Goal: Task Accomplishment & Management: Complete application form

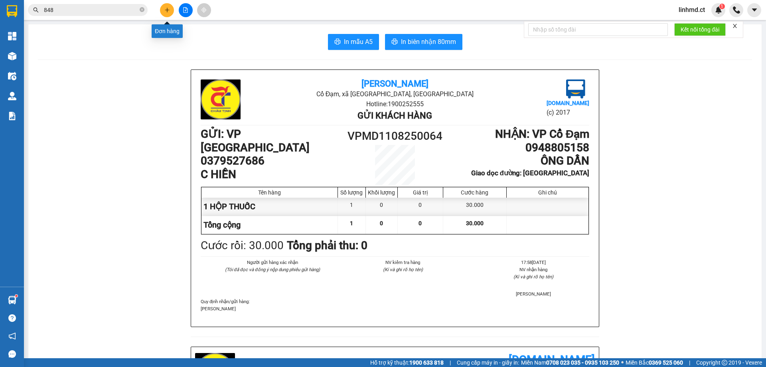
click at [167, 10] on icon "plus" at bounding box center [167, 10] width 0 height 4
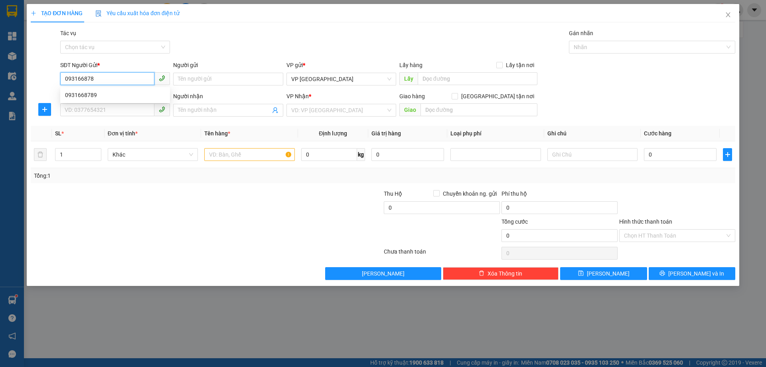
type input "0931668789"
click at [116, 97] on div "0931668789" at bounding box center [115, 95] width 100 height 9
type input "0904556186"
type input "A QUỲNH KHÁCH CK"
type input "PHÙ LƯU"
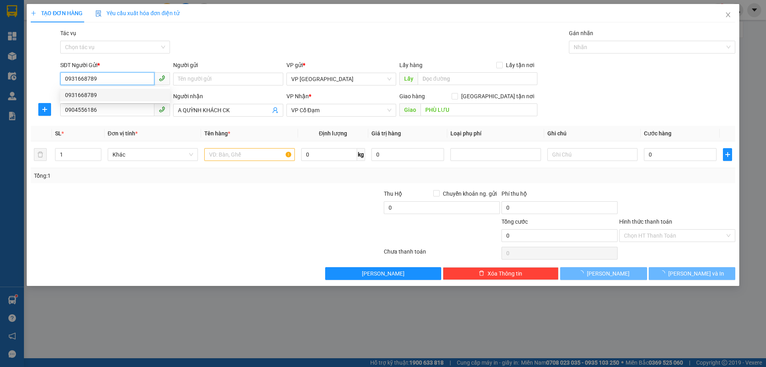
type input "40.000"
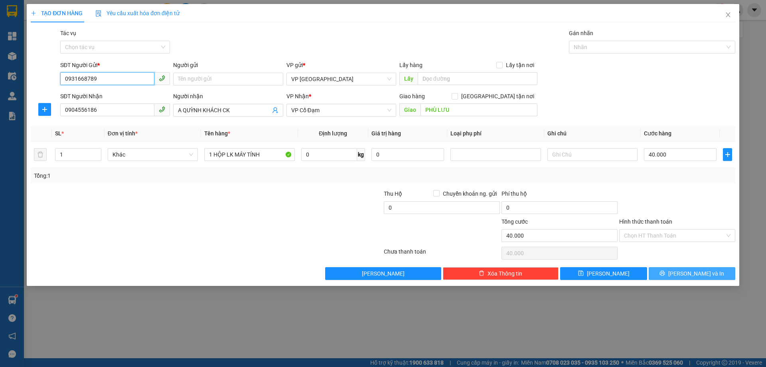
type input "0931668789"
click at [665, 273] on icon "printer" at bounding box center [663, 273] width 6 height 6
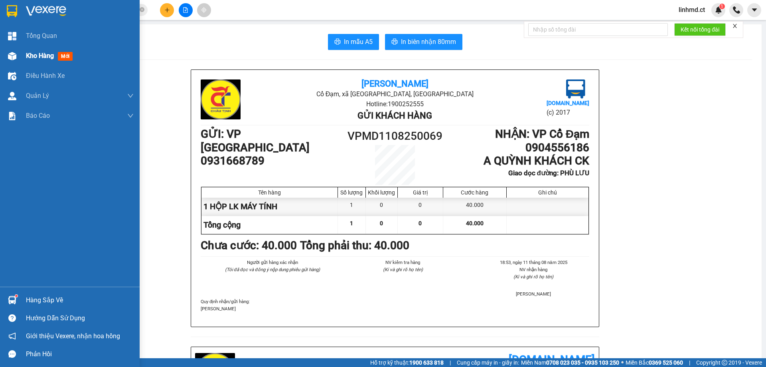
click at [29, 54] on span "Kho hàng" at bounding box center [40, 56] width 28 height 8
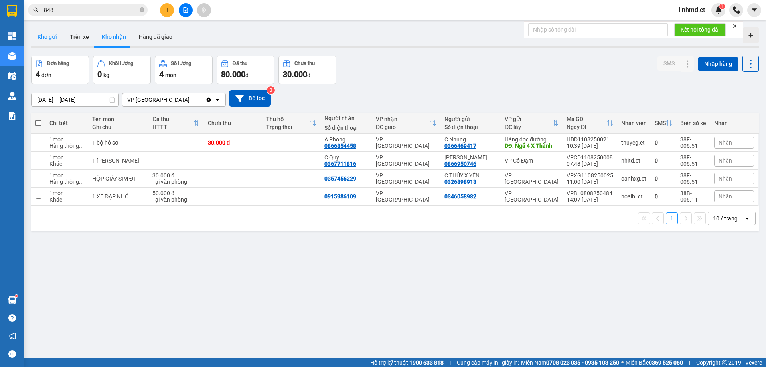
click at [41, 40] on button "Kho gửi" at bounding box center [47, 36] width 32 height 19
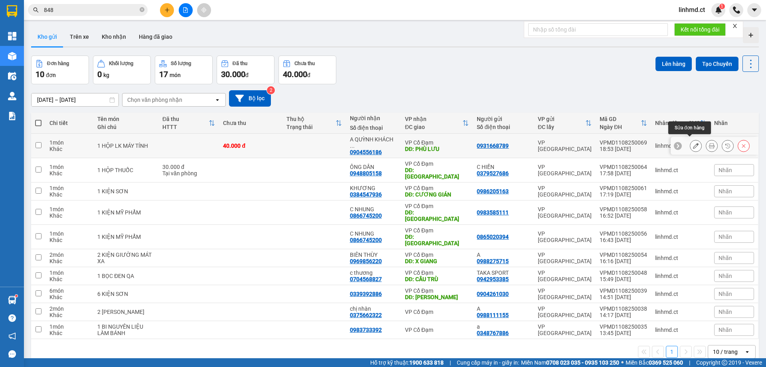
click at [693, 143] on icon at bounding box center [696, 146] width 6 height 6
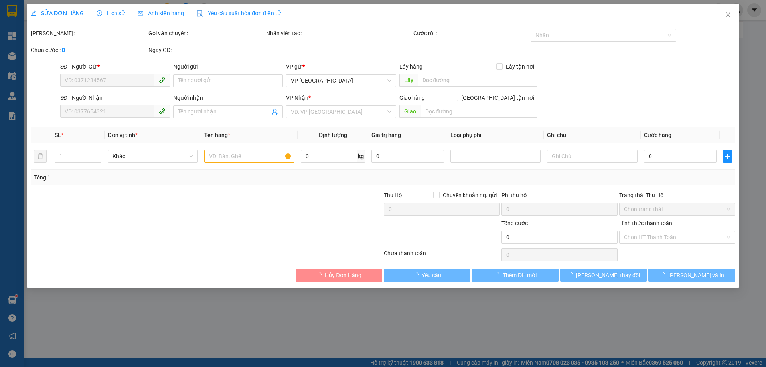
type input "0931668789"
type input "0904556186"
type input "A QUỲNH KHÁCH CK"
type input "PHÙ LƯU"
type input "40.000"
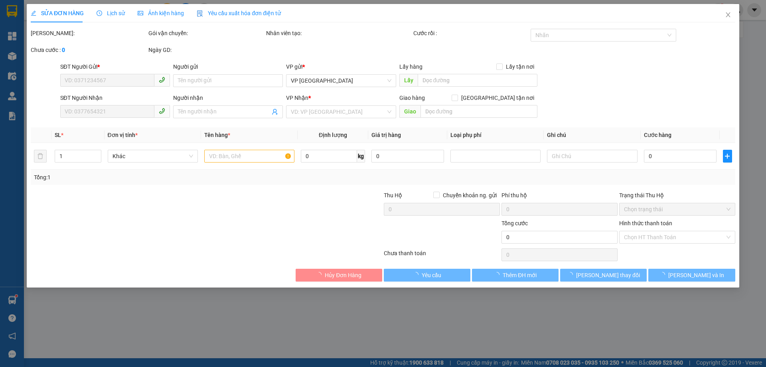
type input "40.000"
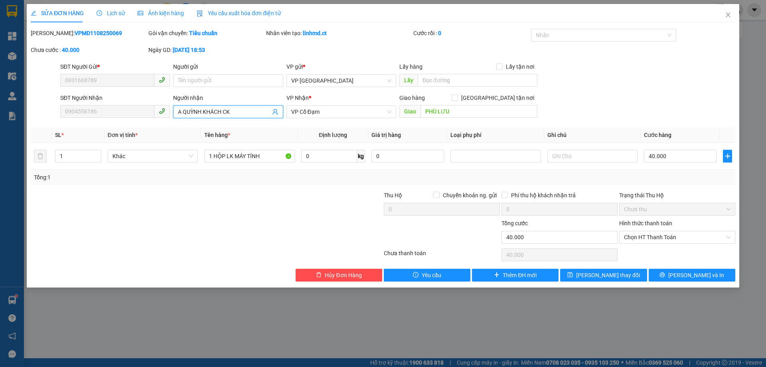
click at [233, 111] on input "A QUỲNH KHÁCH CK" at bounding box center [224, 111] width 92 height 9
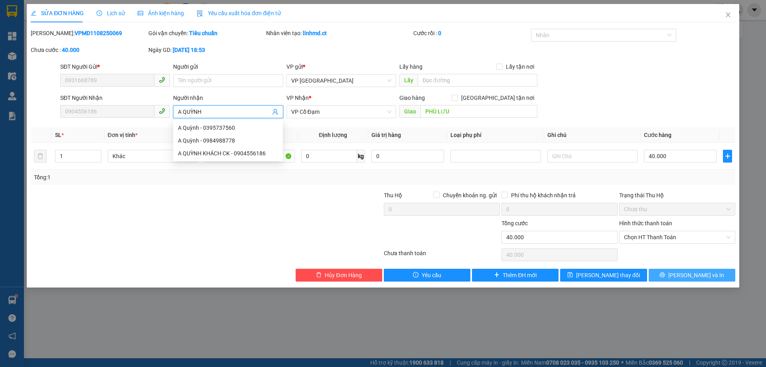
type input "A QUỲNH"
click at [673, 275] on button "[PERSON_NAME] và In" at bounding box center [692, 275] width 87 height 13
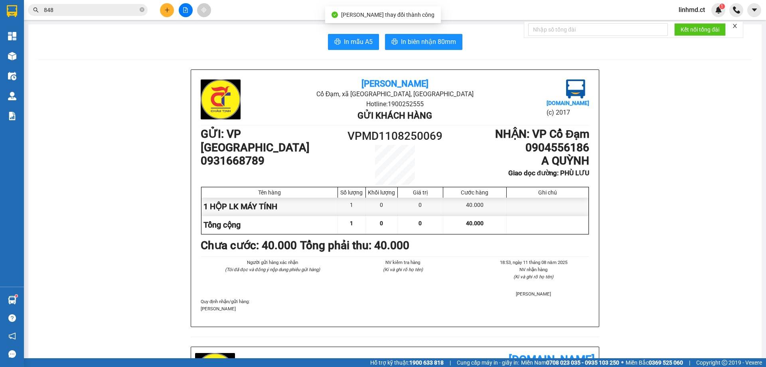
click at [353, 38] on span "In mẫu A5" at bounding box center [358, 42] width 29 height 10
click at [169, 11] on icon "plus" at bounding box center [167, 10] width 6 height 6
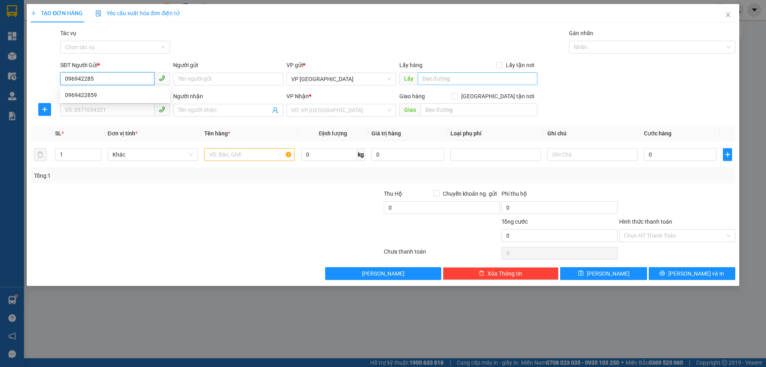
type input "0969422859"
click at [112, 95] on div "0969422859" at bounding box center [115, 95] width 100 height 9
type input "0917685694"
type input "C NHUNG"
type input "[PERSON_NAME]"
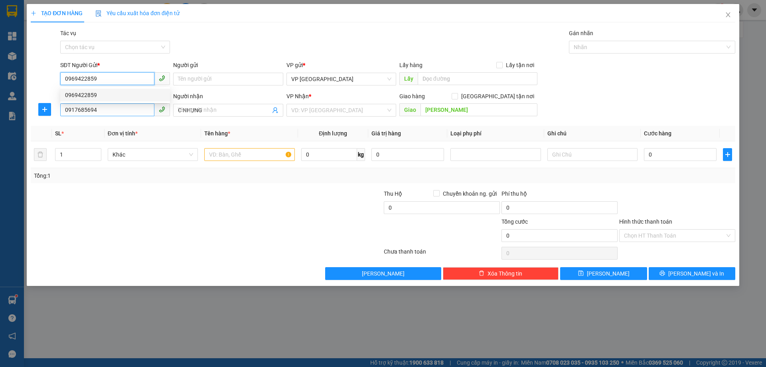
type input "30.000"
type input "0969422859"
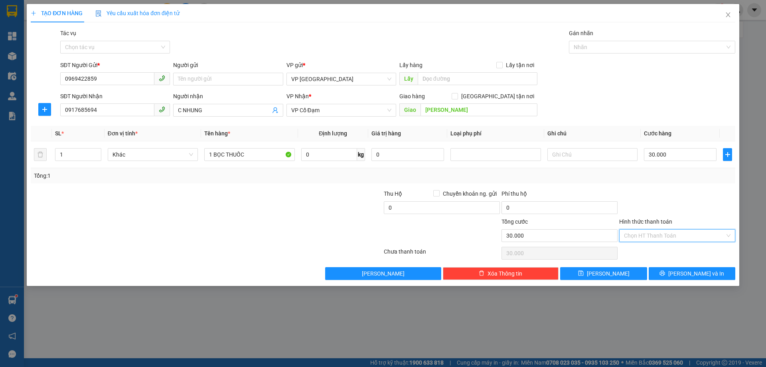
click at [679, 231] on input "Hình thức thanh toán" at bounding box center [674, 235] width 101 height 12
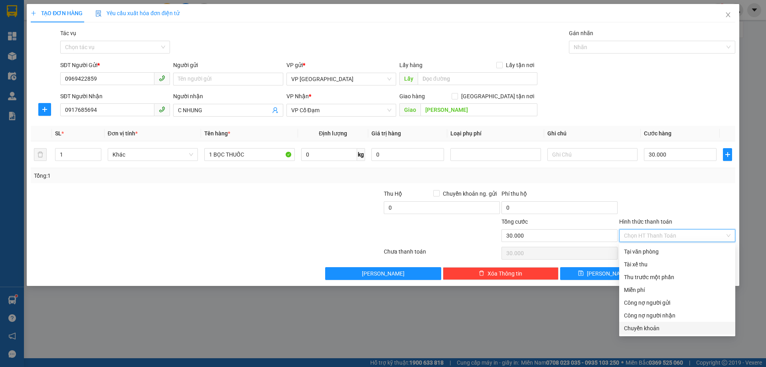
click at [670, 330] on div "Chuyển khoản" at bounding box center [677, 328] width 107 height 9
type input "0"
click at [652, 330] on div "Chuyển khoản" at bounding box center [677, 328] width 107 height 9
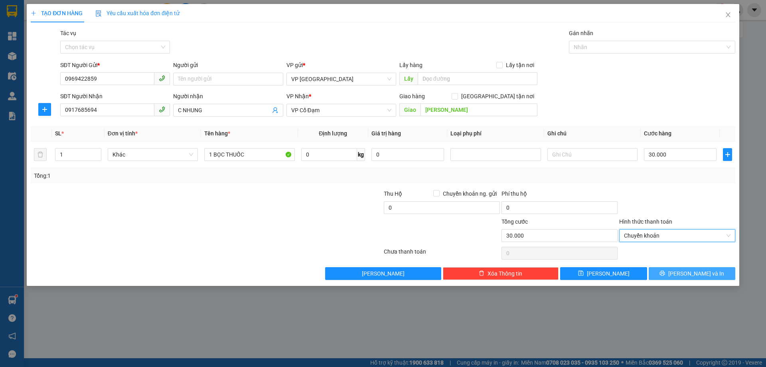
click at [675, 271] on button "[PERSON_NAME] và In" at bounding box center [692, 273] width 87 height 13
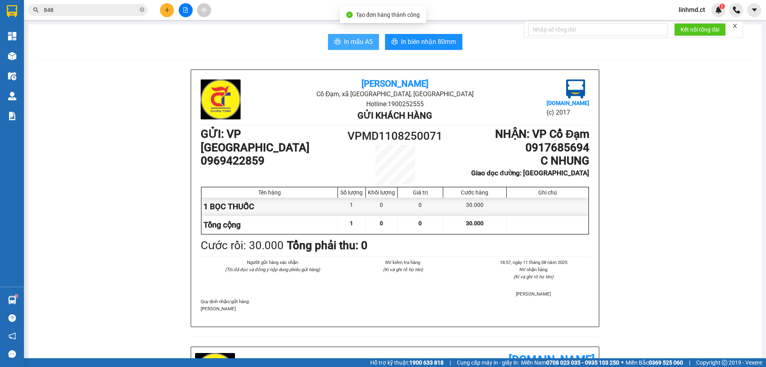
click at [344, 42] on span "In mẫu A5" at bounding box center [358, 42] width 29 height 10
click at [167, 12] on icon "plus" at bounding box center [167, 10] width 6 height 6
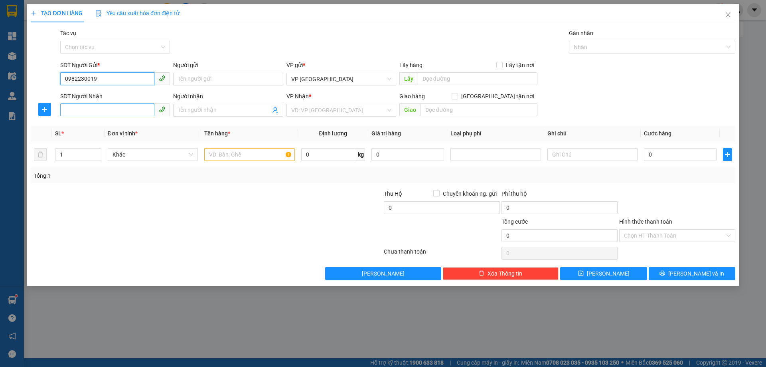
type input "0982230019"
click at [83, 107] on input "SĐT Người Nhận" at bounding box center [107, 109] width 94 height 13
type input "0903456234"
click at [94, 127] on div "0903456234" at bounding box center [115, 126] width 100 height 9
type input "[PERSON_NAME]"
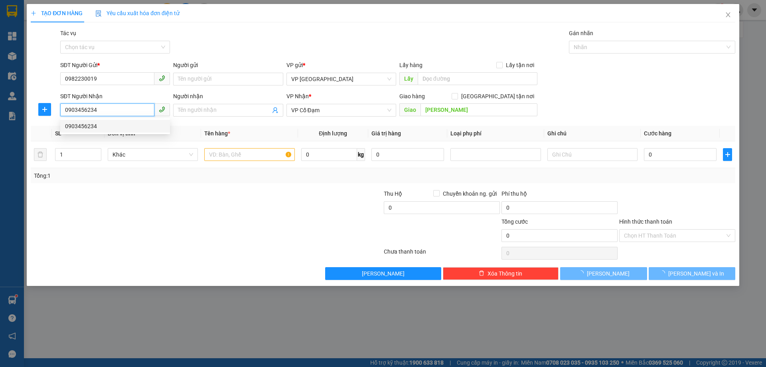
type input "80.000"
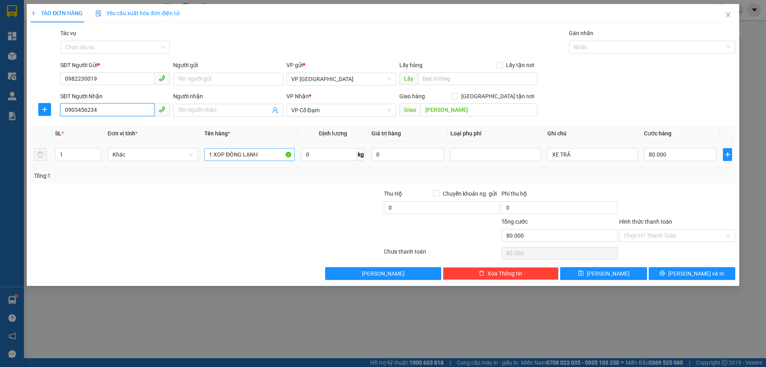
type input "0903456234"
drag, startPoint x: 262, startPoint y: 156, endPoint x: 214, endPoint y: 156, distance: 47.9
click at [214, 156] on input "1 XOP ĐÔNG LẠNH" at bounding box center [249, 154] width 90 height 13
type input "1"
type input "2 KIỆN CHANH VÀNG"
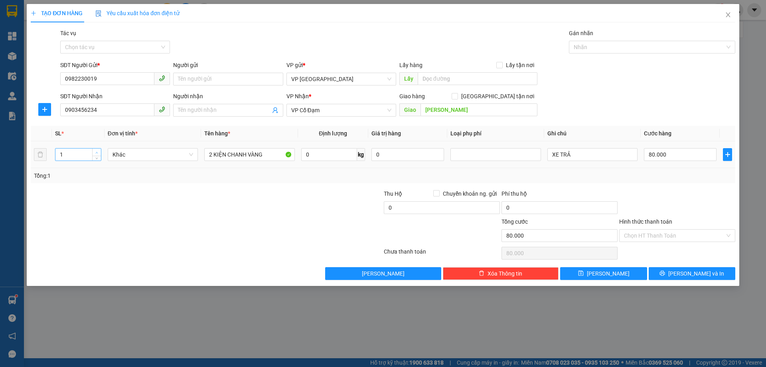
type input "2"
click at [96, 153] on icon "up" at bounding box center [96, 152] width 3 height 3
click at [573, 152] on input "XE TRẢ" at bounding box center [592, 154] width 90 height 13
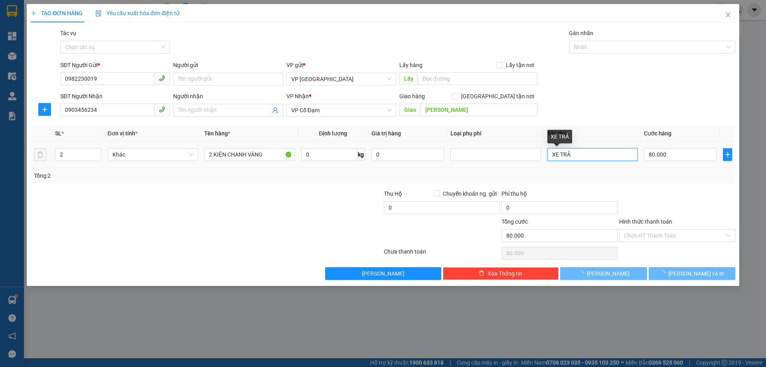
click at [573, 152] on input "XE TRẢ" at bounding box center [592, 154] width 90 height 13
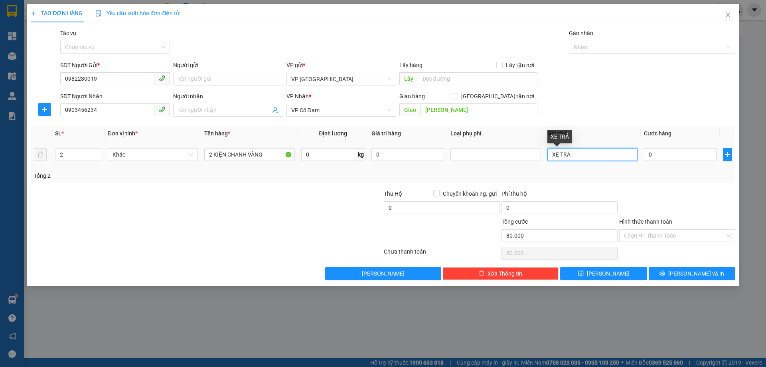
type input "0"
click at [573, 152] on input "XE TRẢ" at bounding box center [592, 154] width 90 height 13
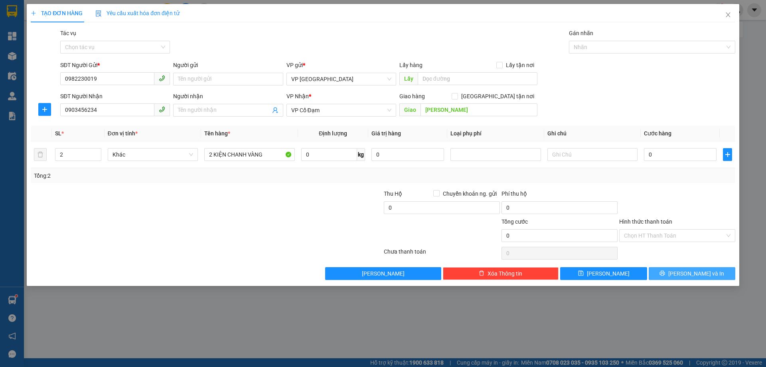
click at [688, 270] on span "[PERSON_NAME] và In" at bounding box center [696, 273] width 56 height 9
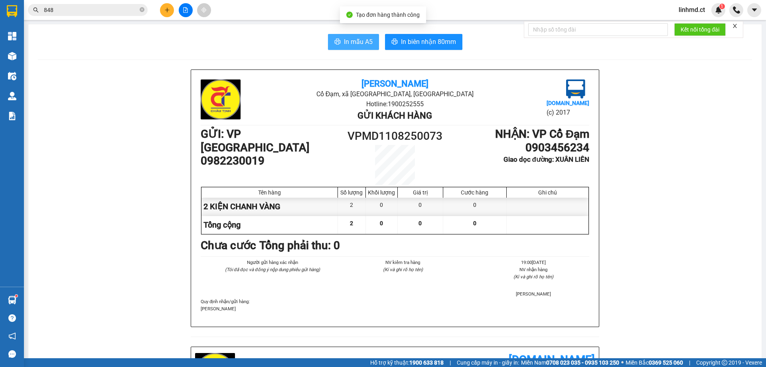
click at [363, 38] on span "In mẫu A5" at bounding box center [358, 42] width 29 height 10
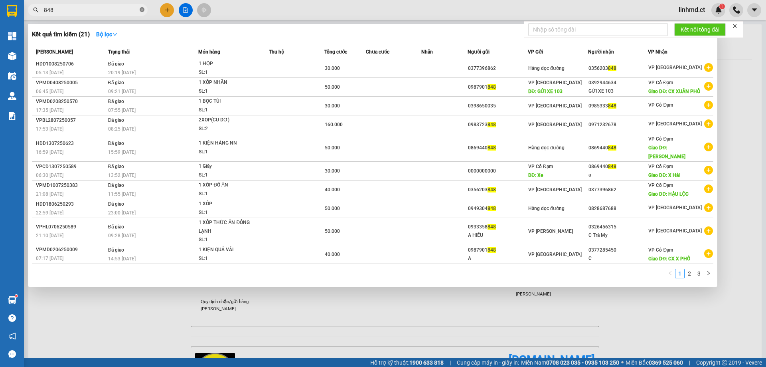
click at [142, 7] on span at bounding box center [142, 10] width 5 height 8
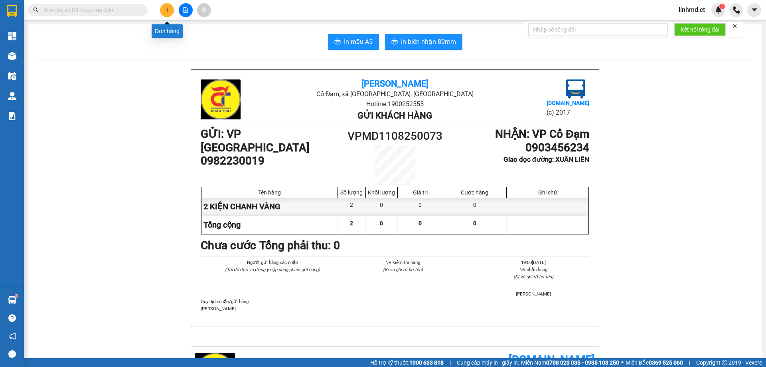
click at [169, 6] on button at bounding box center [167, 10] width 14 height 14
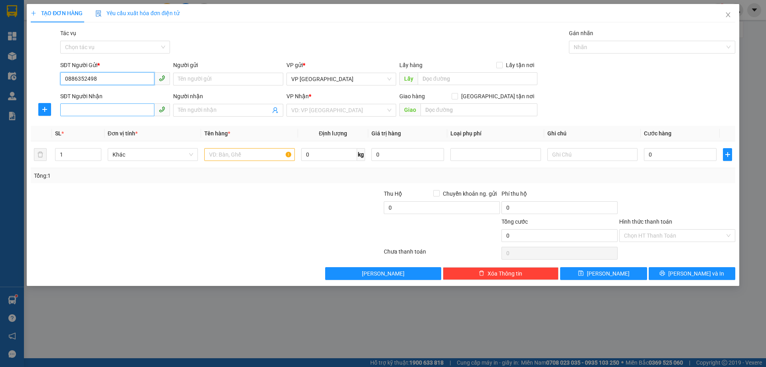
type input "0886352498"
click at [103, 109] on input "SĐT Người Nhận" at bounding box center [107, 109] width 94 height 13
type input "0919402241"
click at [299, 109] on input "search" at bounding box center [338, 110] width 95 height 12
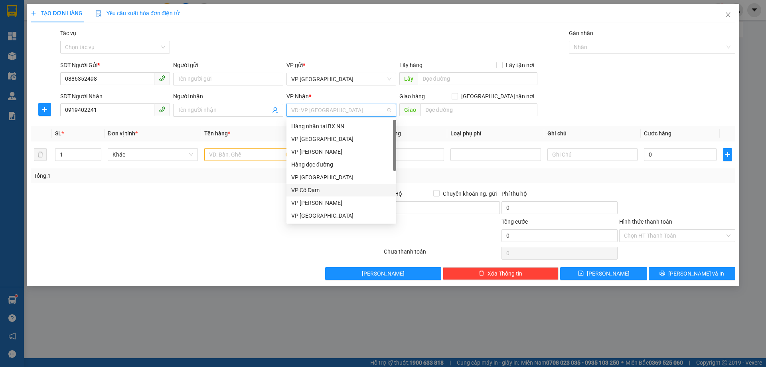
click at [319, 189] on div "VP Cổ Đạm" at bounding box center [341, 190] width 100 height 9
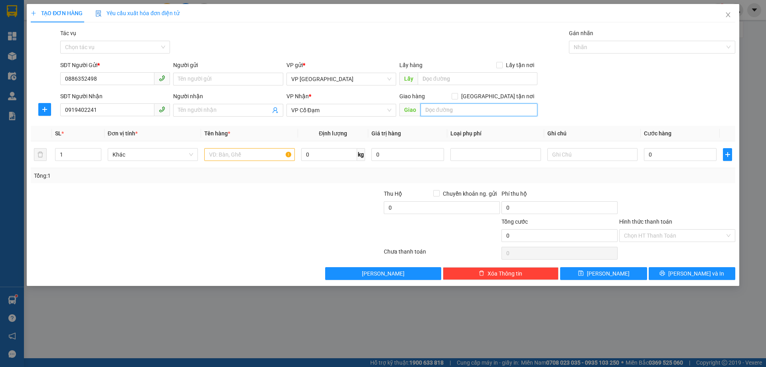
click at [456, 113] on input "text" at bounding box center [479, 109] width 117 height 13
click at [241, 155] on input "text" at bounding box center [249, 154] width 90 height 13
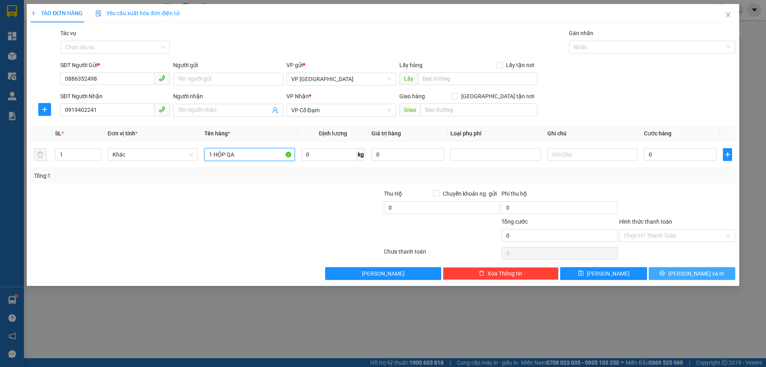
type input "1 HỘP QA"
click at [682, 273] on button "[PERSON_NAME] và In" at bounding box center [692, 273] width 87 height 13
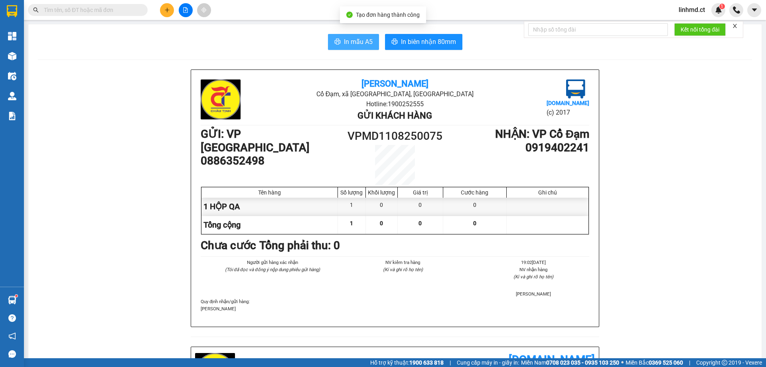
click at [362, 37] on span "In mẫu A5" at bounding box center [358, 42] width 29 height 10
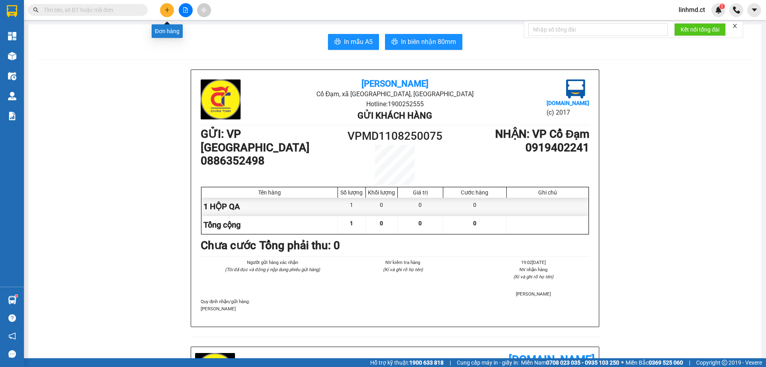
click at [169, 7] on button at bounding box center [167, 10] width 14 height 14
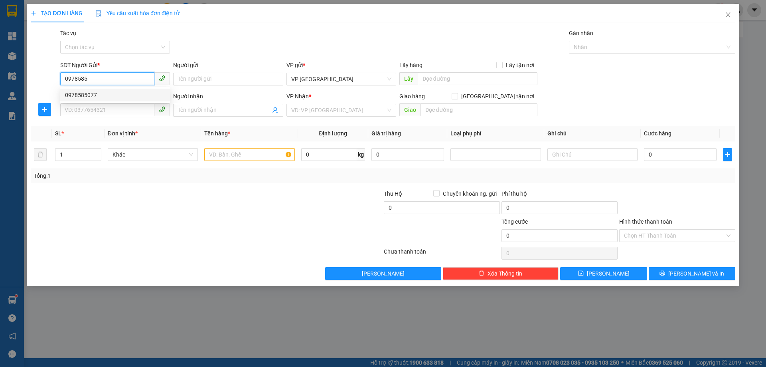
click at [102, 91] on div "0978585077" at bounding box center [115, 95] width 100 height 9
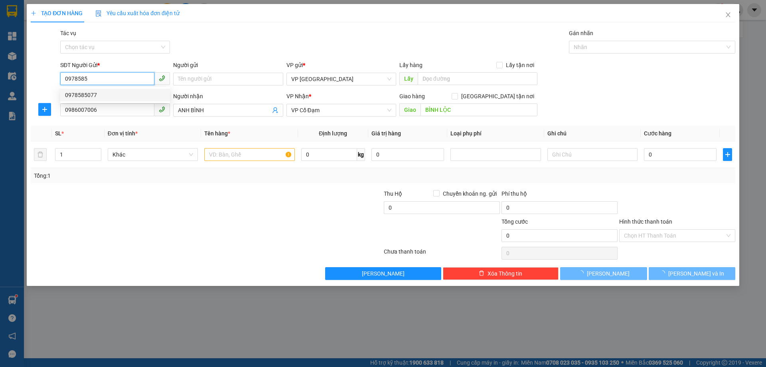
type input "0978585077"
type input "0986007006"
type input "ANH BÌNH"
type input "BÌNH LỘC"
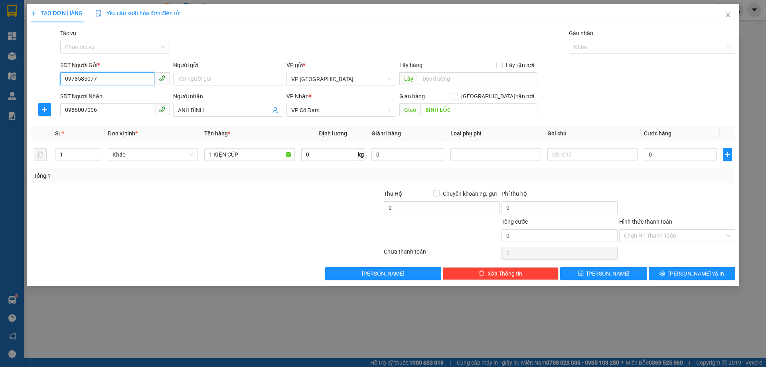
type input "0978585077"
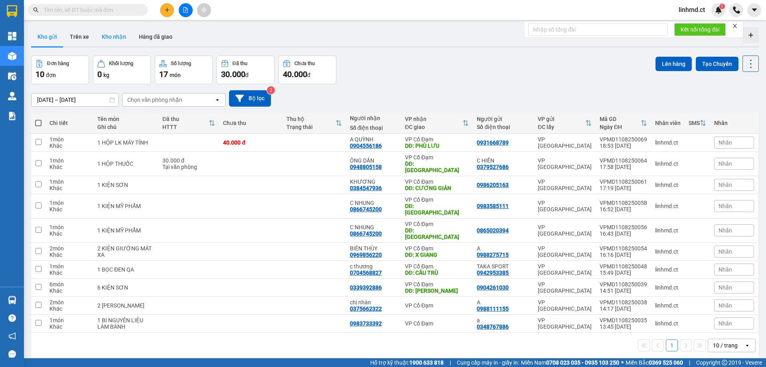
click at [109, 41] on button "Kho nhận" at bounding box center [113, 36] width 37 height 19
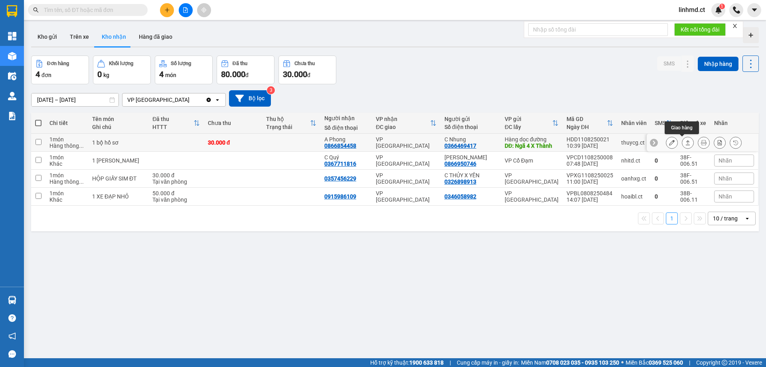
click at [685, 142] on icon at bounding box center [688, 143] width 6 height 6
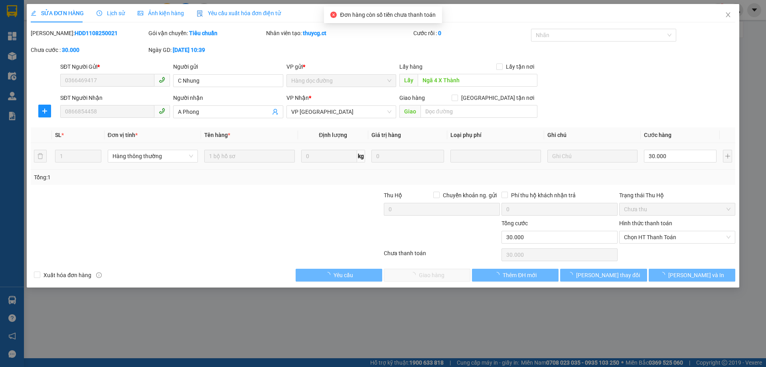
type input "0366469417"
type input "C Nhung"
type input "Ngã 4 X Thành"
type input "0866854458"
type input "A Phong"
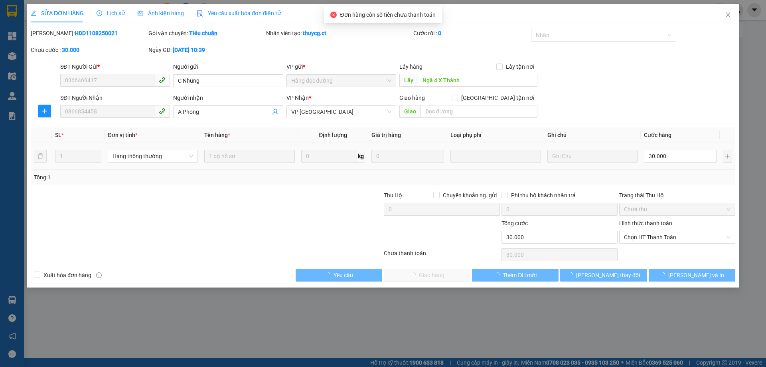
type input "30.000"
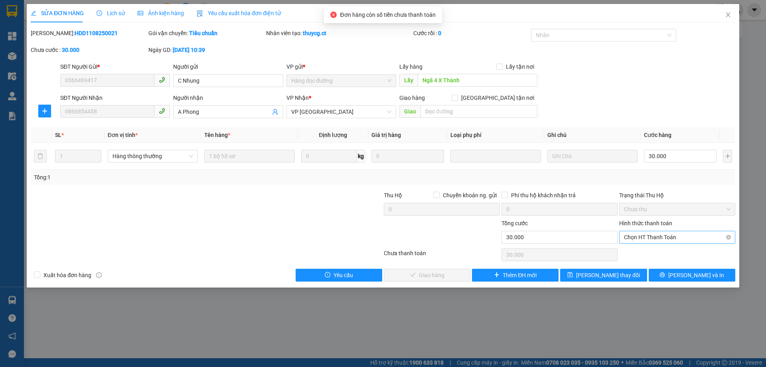
click at [666, 238] on span "Chọn HT Thanh Toán" at bounding box center [677, 237] width 107 height 12
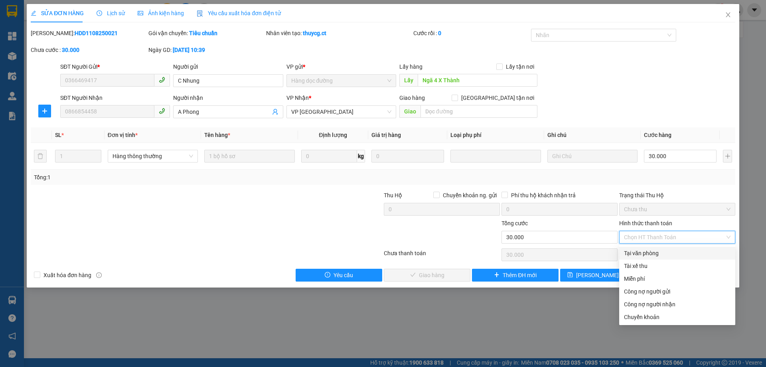
click at [669, 255] on div "Tại văn phòng" at bounding box center [677, 253] width 107 height 9
type input "0"
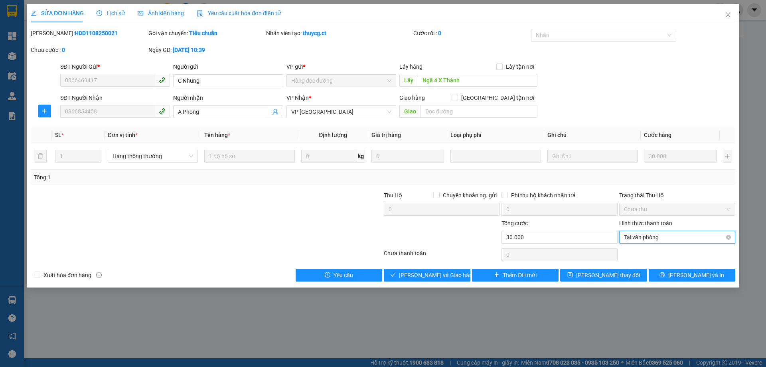
click at [667, 240] on span "Tại văn phòng" at bounding box center [677, 237] width 107 height 12
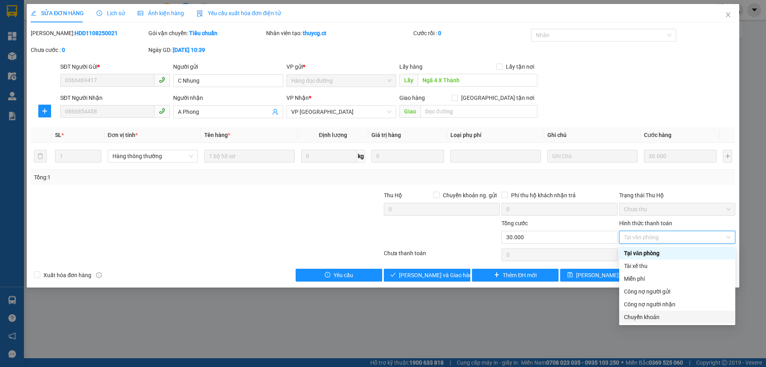
click at [674, 318] on div "Chuyển khoản" at bounding box center [677, 316] width 107 height 9
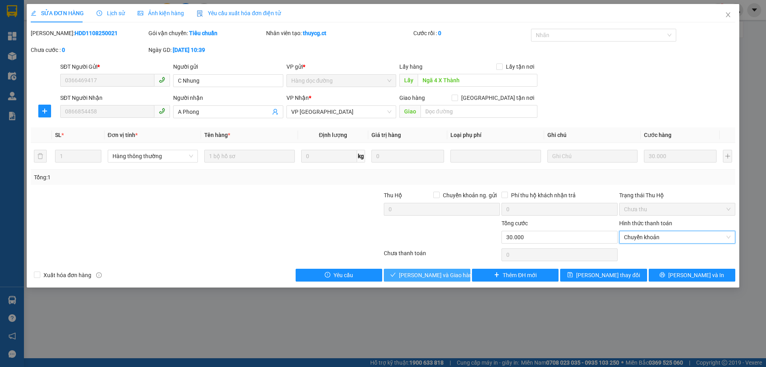
click at [429, 276] on span "Lưu và Giao hàng" at bounding box center [437, 275] width 77 height 9
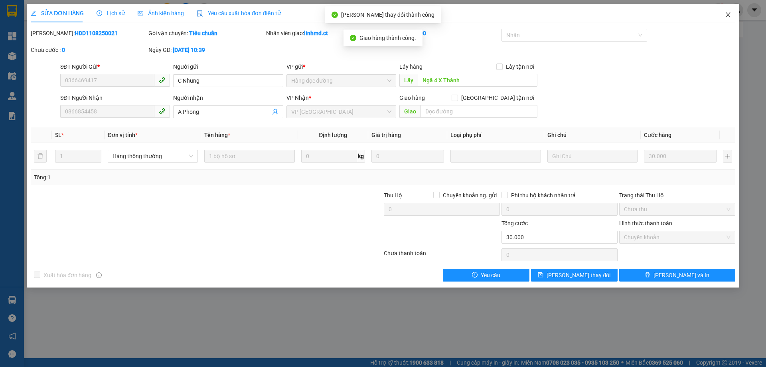
click at [729, 13] on icon "close" at bounding box center [728, 15] width 6 height 6
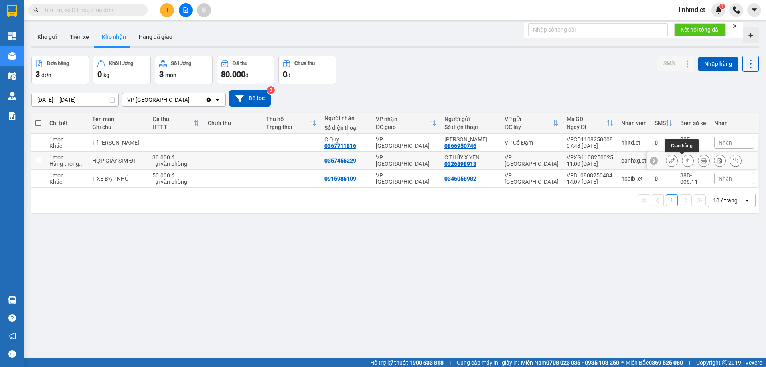
click at [685, 161] on icon at bounding box center [688, 161] width 6 height 6
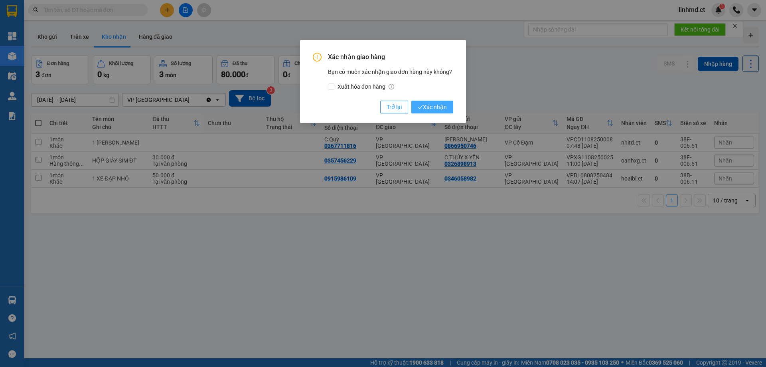
click at [445, 111] on span "Xác nhận" at bounding box center [432, 107] width 29 height 9
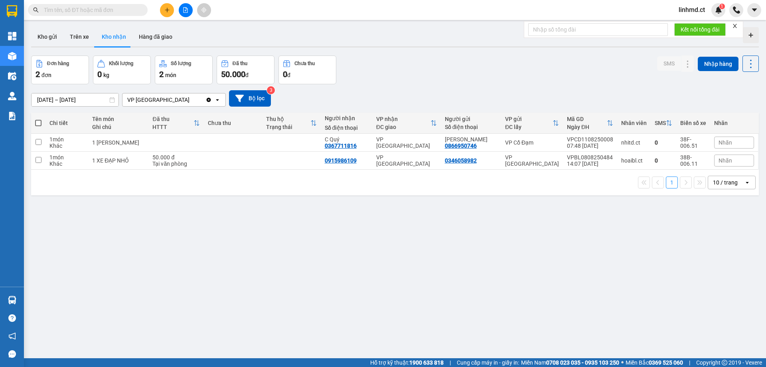
click at [164, 8] on icon "plus" at bounding box center [167, 10] width 6 height 6
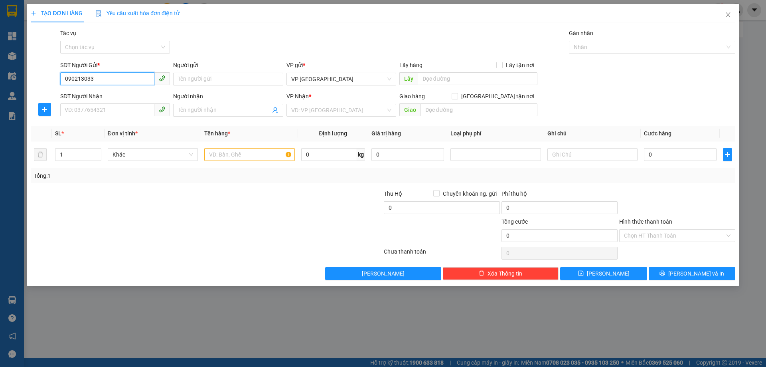
type input "0902130338"
click at [139, 94] on div "0902130338 - SÁCH THU HÀ" at bounding box center [115, 95] width 100 height 9
type input "SÁCH THU HÀ"
type input "0902130338"
type input "SÁCH THU HÀ"
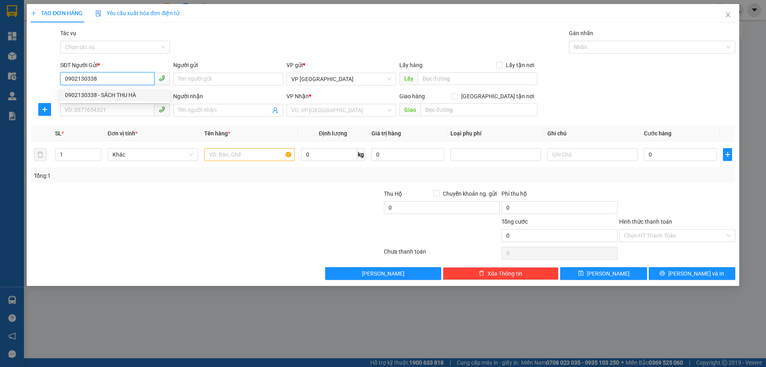
type input "X AN"
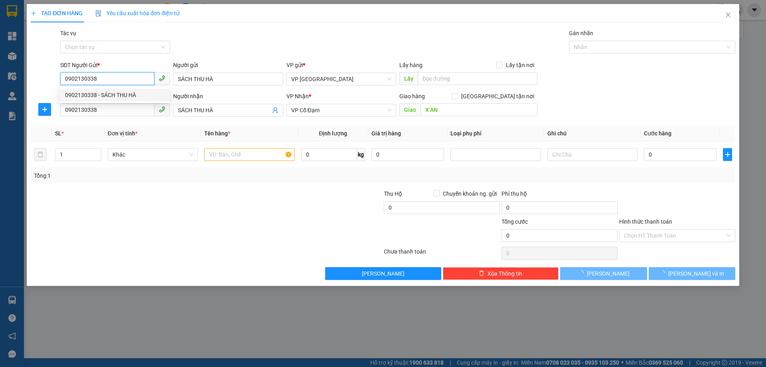
type input "30.000"
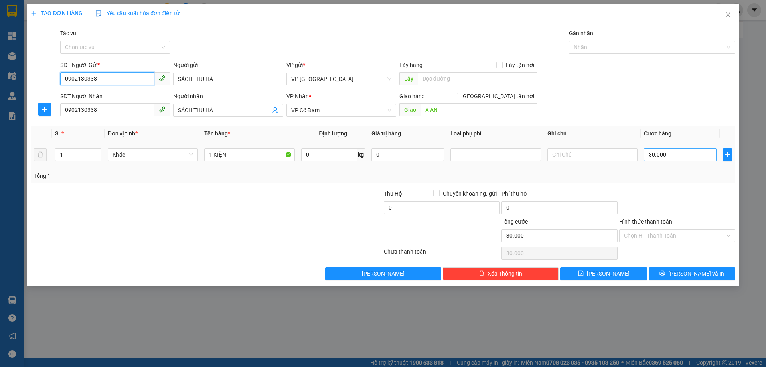
type input "0902130338"
click at [665, 160] on input "30.000" at bounding box center [680, 154] width 73 height 13
type input "0"
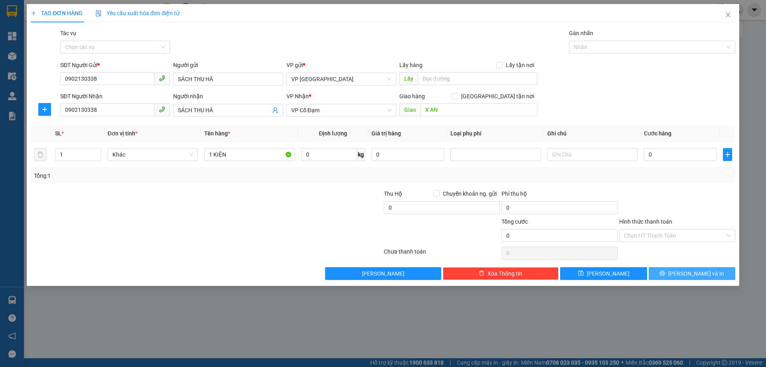
click at [699, 269] on span "[PERSON_NAME] và In" at bounding box center [696, 273] width 56 height 9
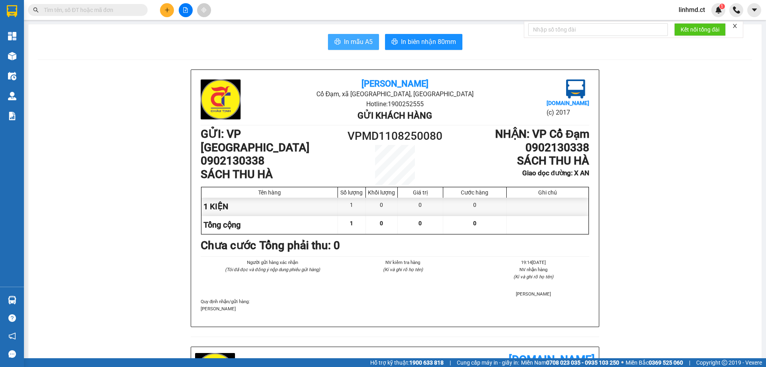
click at [361, 42] on span "In mẫu A5" at bounding box center [358, 42] width 29 height 10
